Goal: Task Accomplishment & Management: Manage account settings

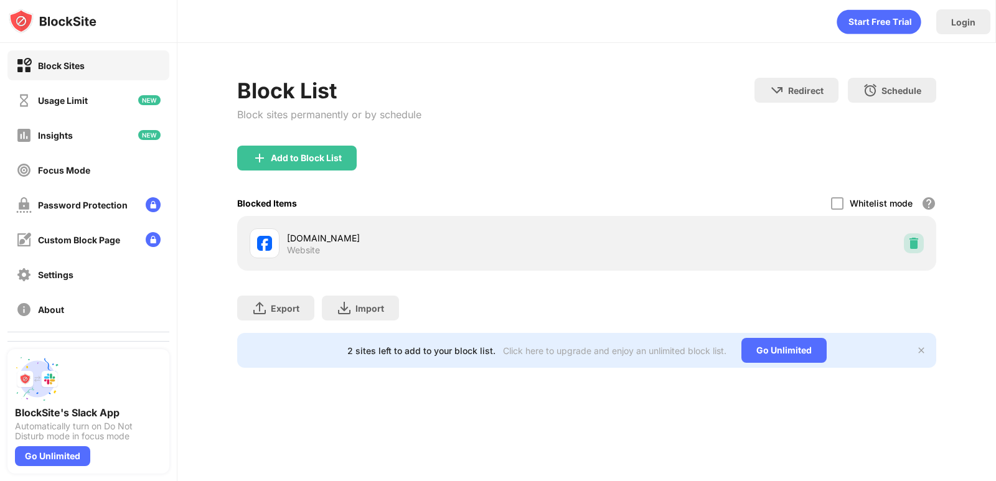
click at [910, 242] on img at bounding box center [913, 243] width 12 height 12
